Goal: Transaction & Acquisition: Purchase product/service

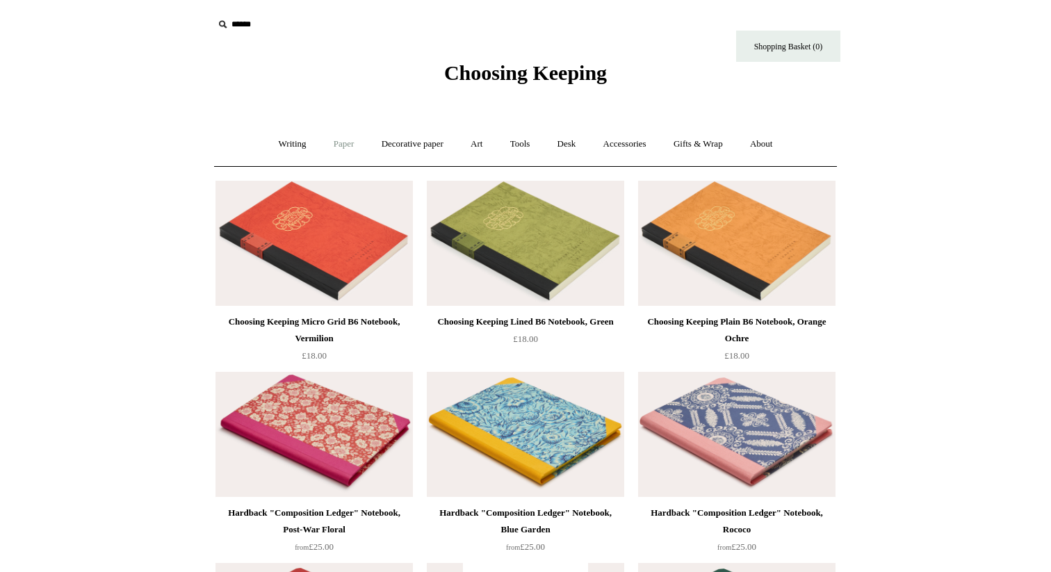
click at [334, 140] on link "Paper +" at bounding box center [344, 144] width 46 height 37
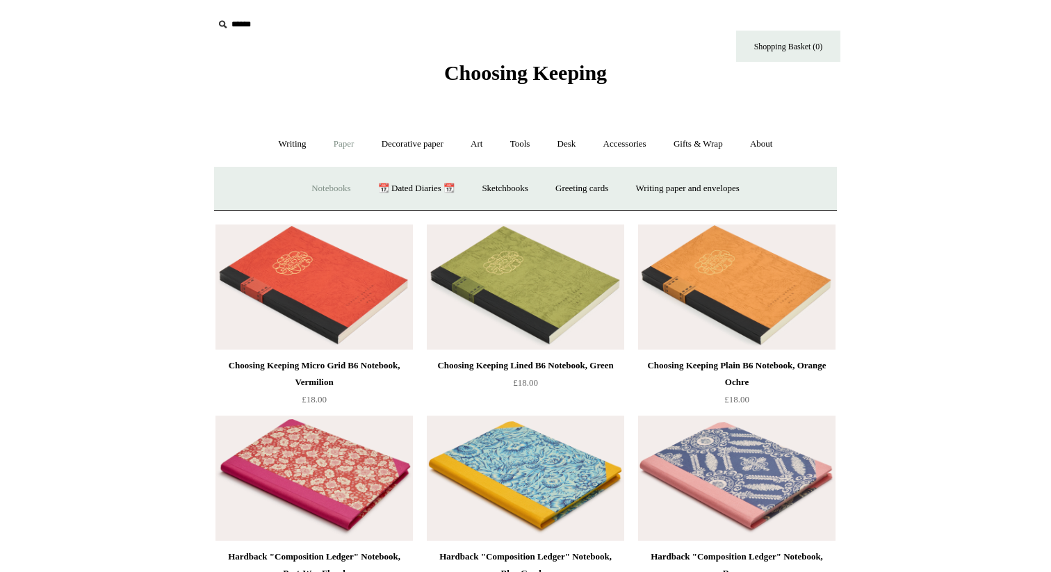
click at [328, 193] on link "Notebooks +" at bounding box center [331, 188] width 64 height 37
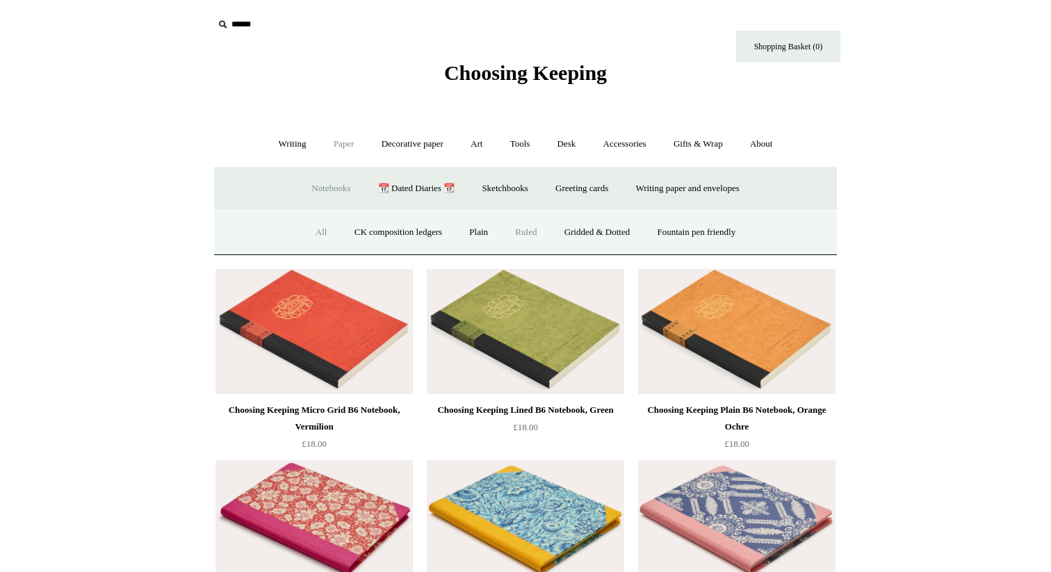
click at [539, 235] on link "Ruled" at bounding box center [525, 232] width 47 height 37
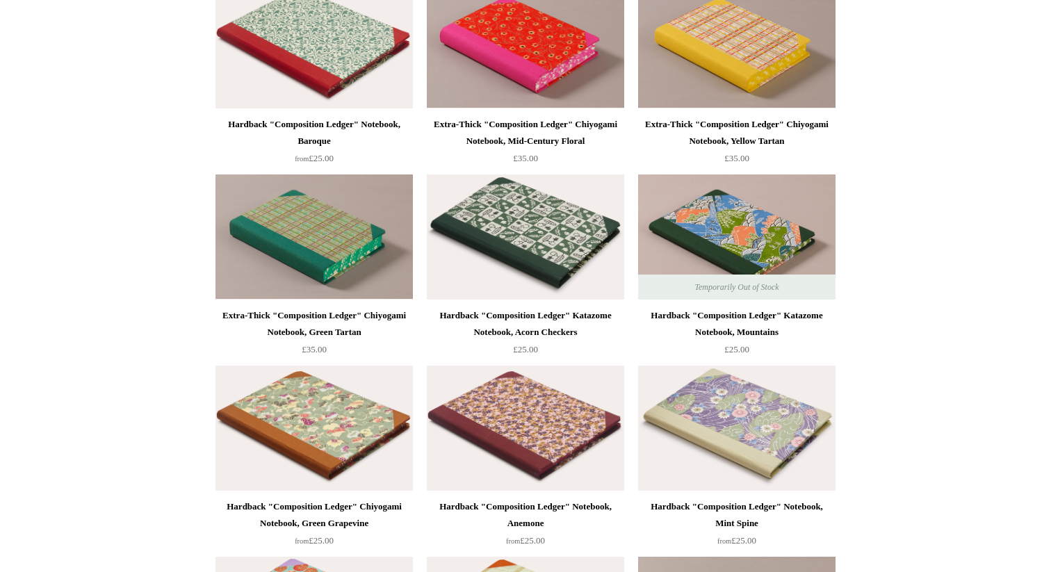
scroll to position [1924, 0]
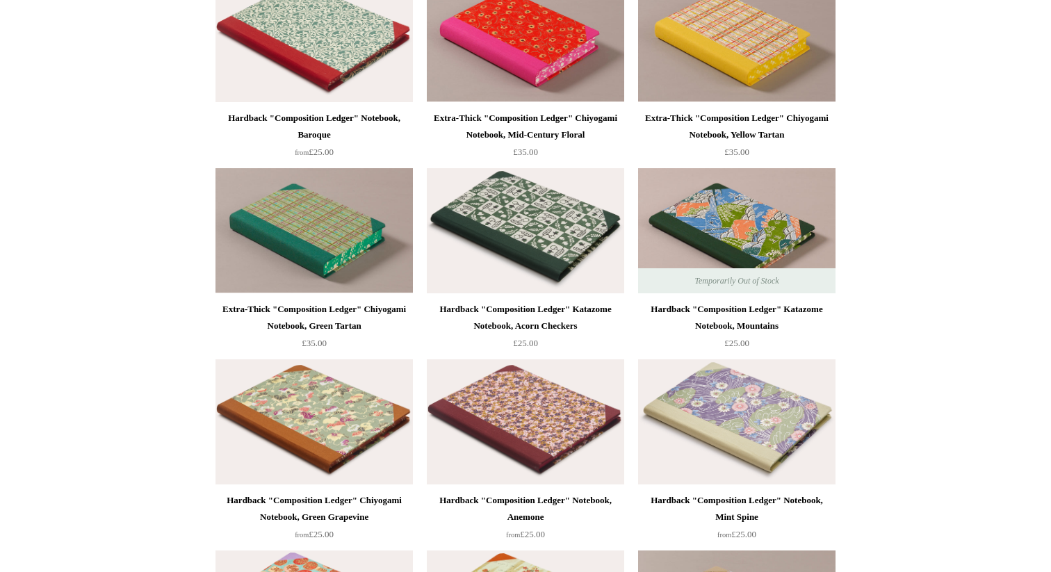
click at [722, 115] on div "Extra-Thick "Composition Ledger" Chiyogami Notebook, Yellow Tartan" at bounding box center [736, 126] width 190 height 33
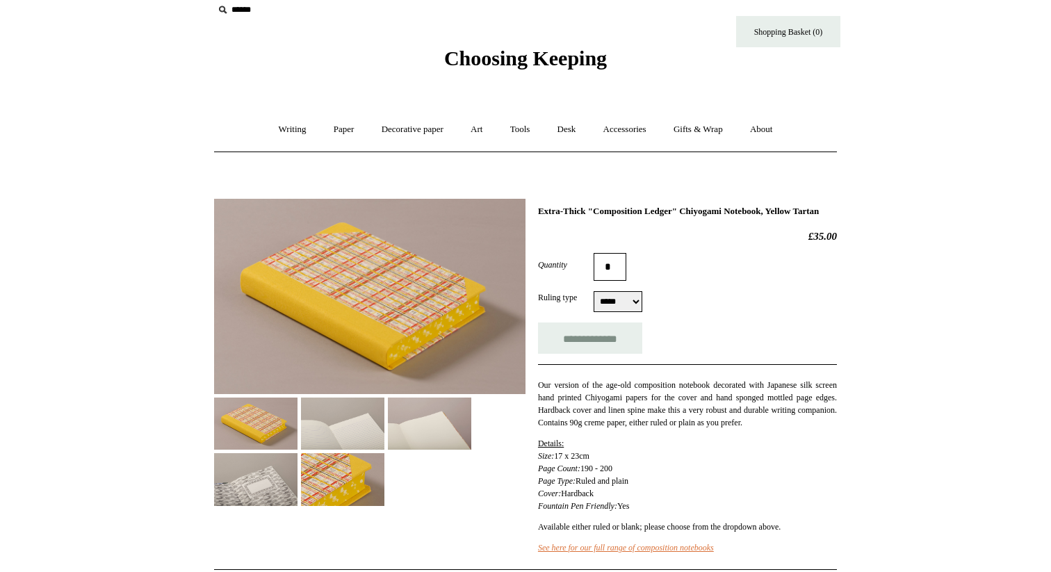
scroll to position [7, 0]
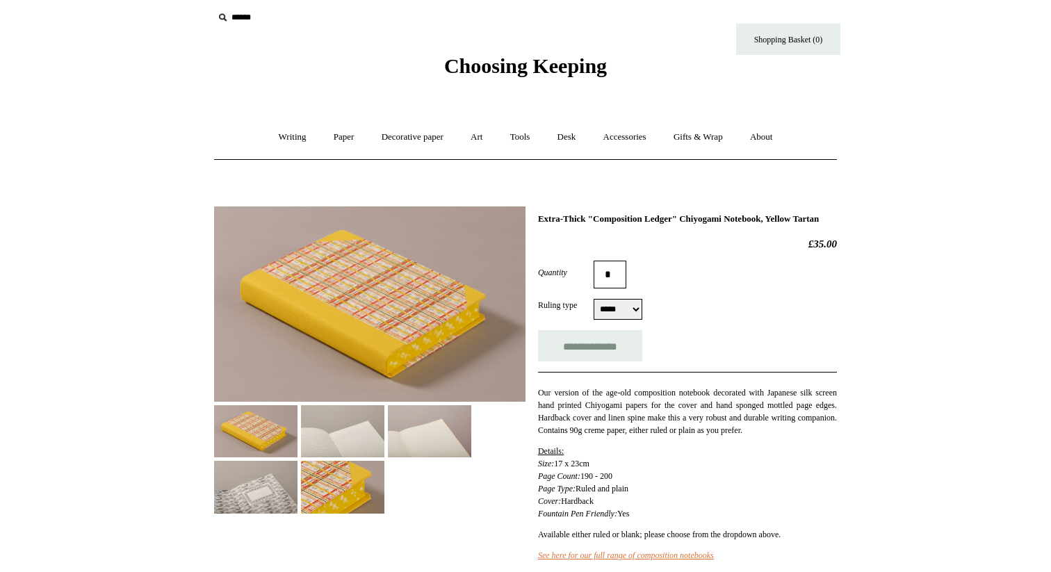
click at [362, 440] on img at bounding box center [342, 431] width 83 height 52
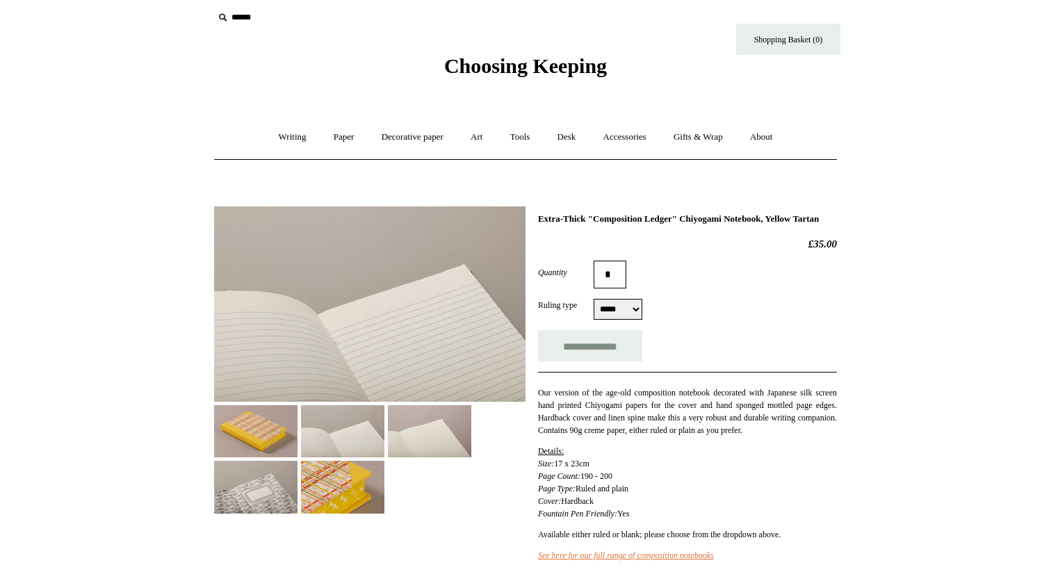
click at [427, 432] on img at bounding box center [429, 431] width 83 height 52
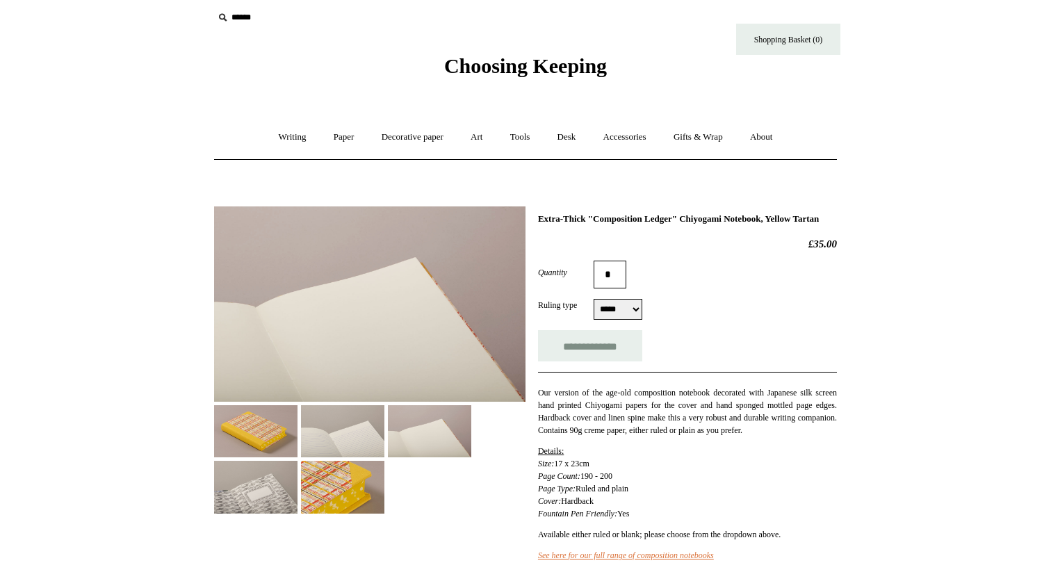
click at [384, 484] on img at bounding box center [342, 487] width 83 height 52
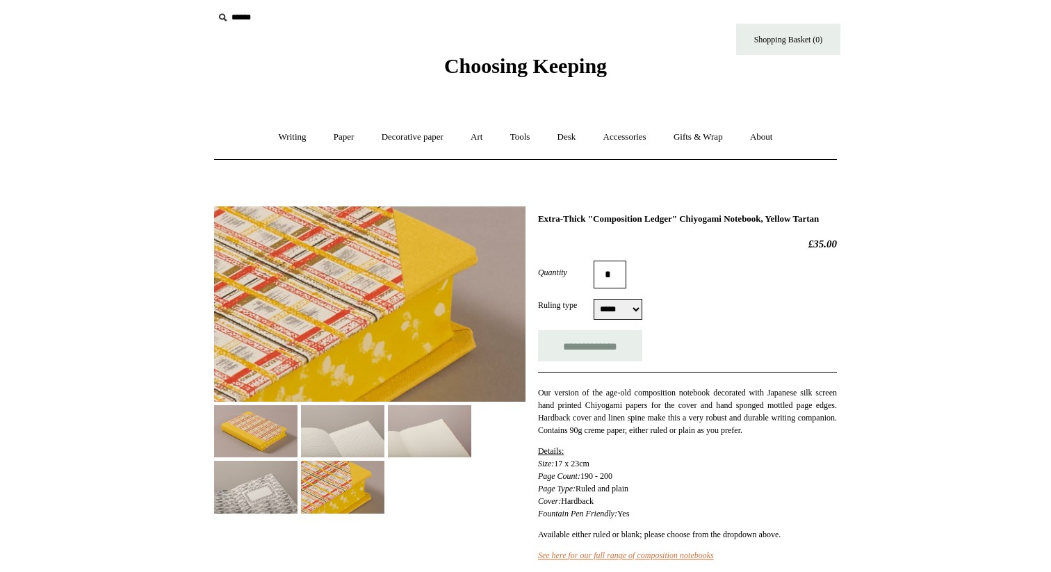
click at [297, 498] on img at bounding box center [255, 487] width 83 height 52
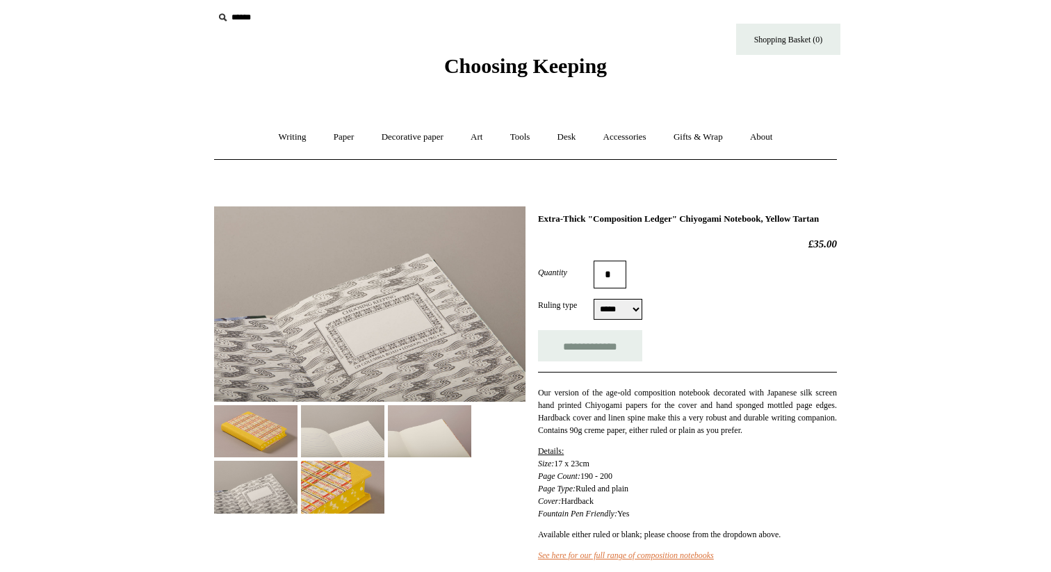
click at [559, 67] on span "Choosing Keeping" at bounding box center [525, 65] width 163 height 23
